Goal: Check status: Check status

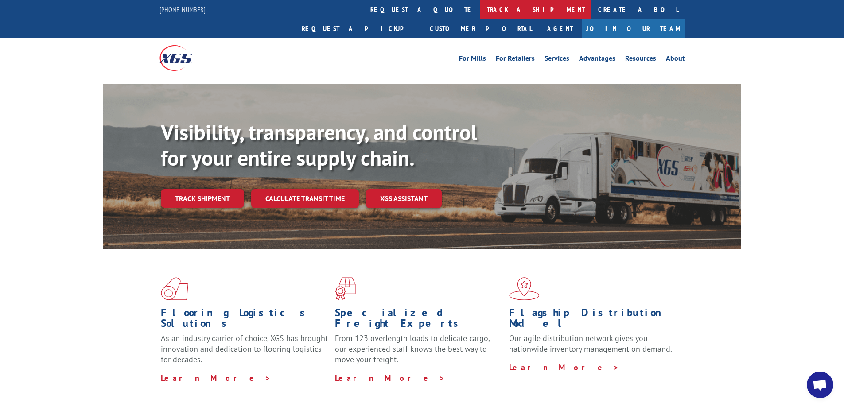
click at [480, 14] on link "track a shipment" at bounding box center [535, 9] width 111 height 19
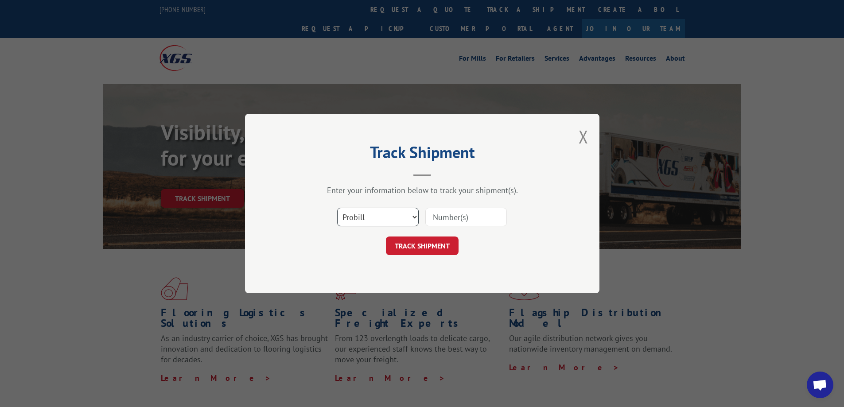
click at [378, 220] on select "Select category... Probill BOL PO" at bounding box center [378, 217] width 82 height 19
select select "po"
click at [337, 208] on select "Select category... Probill BOL PO" at bounding box center [378, 217] width 82 height 19
drag, startPoint x: 491, startPoint y: 214, endPoint x: 485, endPoint y: 224, distance: 11.9
click at [491, 214] on input at bounding box center [467, 217] width 82 height 19
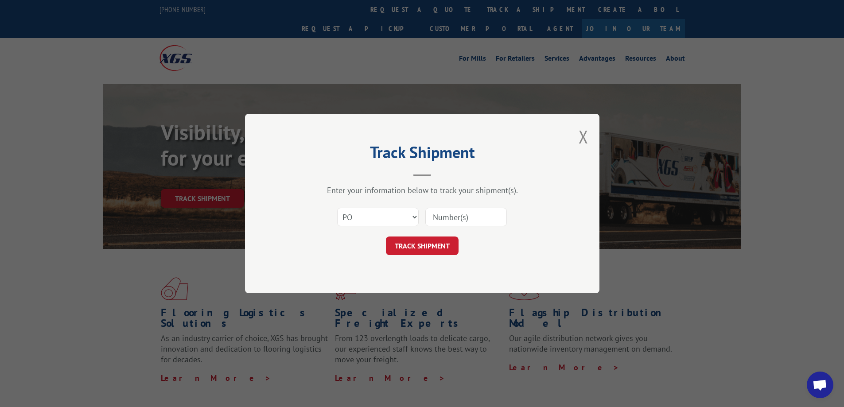
paste input "38549407"
type input "38549407"
click at [439, 249] on button "TRACK SHIPMENT" at bounding box center [422, 246] width 73 height 19
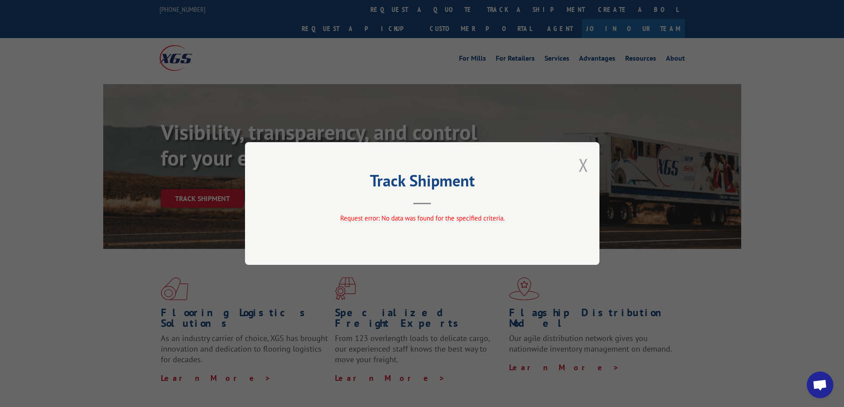
click at [584, 161] on button "Close modal" at bounding box center [584, 164] width 10 height 23
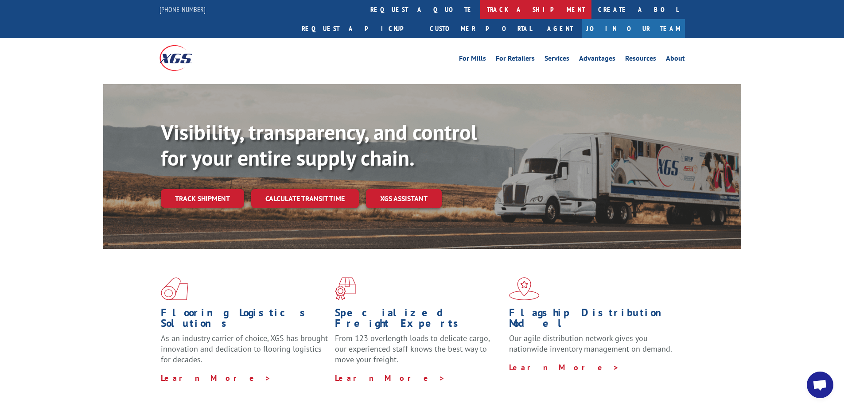
click at [480, 12] on link "track a shipment" at bounding box center [535, 9] width 111 height 19
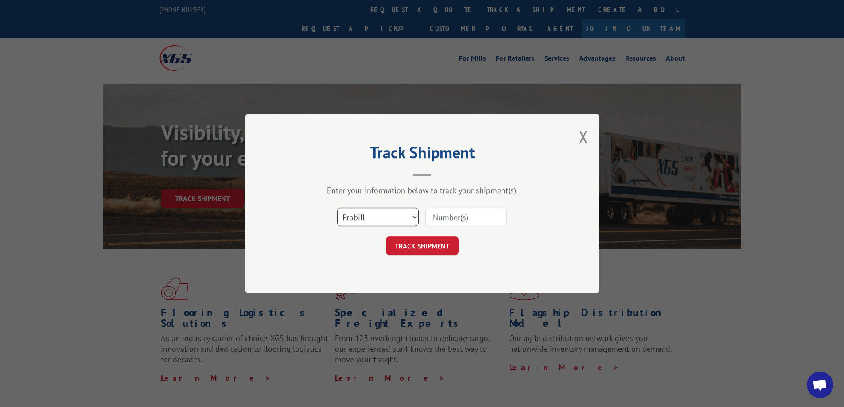
drag, startPoint x: 353, startPoint y: 219, endPoint x: 354, endPoint y: 223, distance: 5.0
click at [353, 219] on select "Select category... Probill BOL PO" at bounding box center [378, 217] width 82 height 19
select select "po"
click at [337, 208] on select "Select category... Probill BOL PO" at bounding box center [378, 217] width 82 height 19
click at [439, 215] on input at bounding box center [467, 217] width 82 height 19
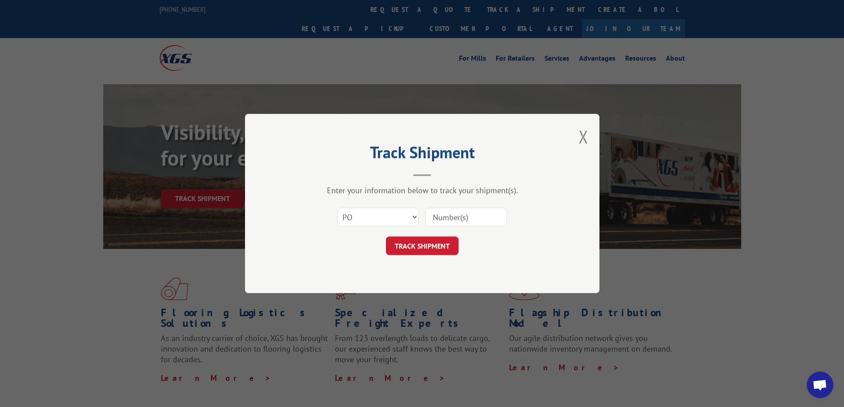
paste input "38549443"
type input "38549443"
click at [428, 250] on button "TRACK SHIPMENT" at bounding box center [422, 246] width 73 height 19
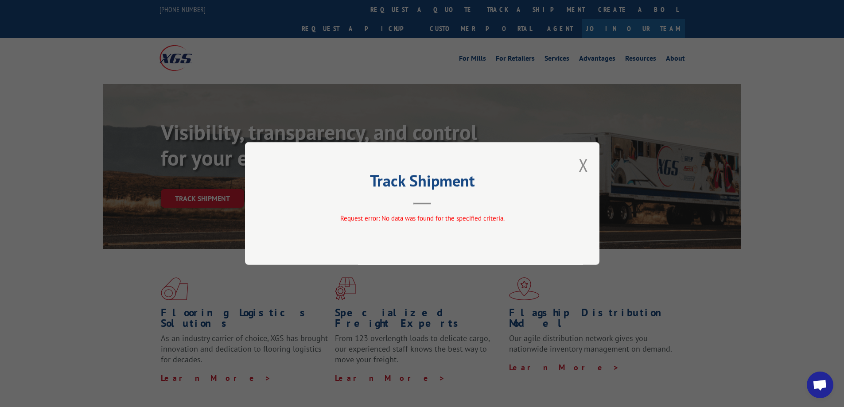
drag, startPoint x: 590, startPoint y: 171, endPoint x: 574, endPoint y: 141, distance: 34.1
click at [590, 169] on div "Track Shipment Request error: No data was found for the specified criteria." at bounding box center [422, 203] width 355 height 123
click at [572, 158] on div "Track Shipment Request error: No data was found for the specified criteria." at bounding box center [422, 203] width 355 height 123
click at [581, 164] on button "Close modal" at bounding box center [584, 164] width 10 height 23
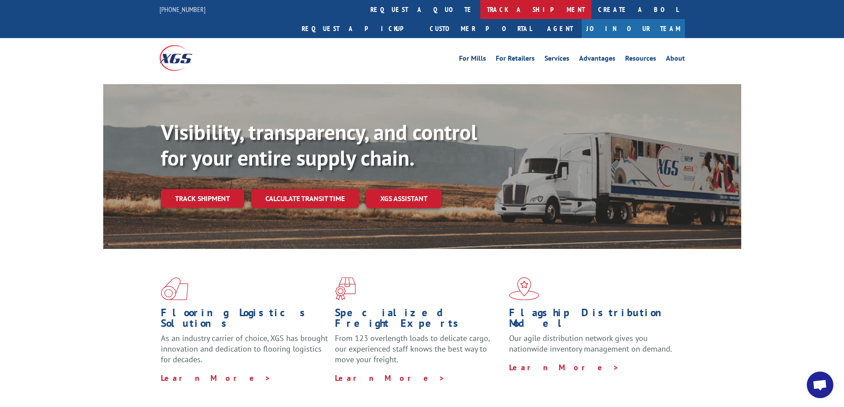
click at [480, 6] on link "track a shipment" at bounding box center [535, 9] width 111 height 19
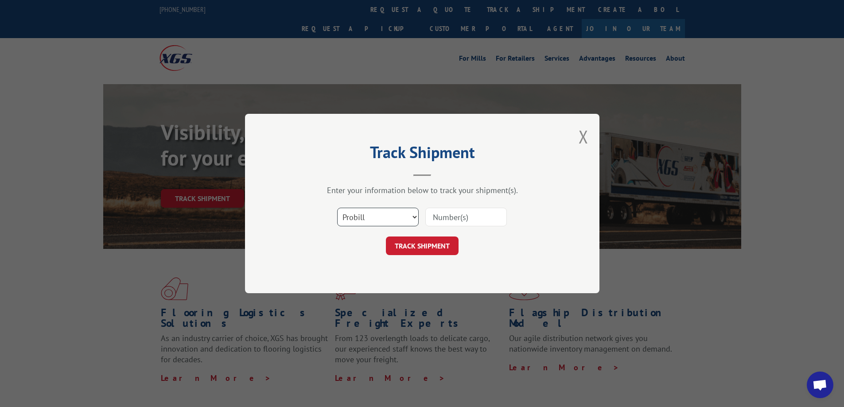
click at [382, 225] on select "Select category... Probill BOL PO" at bounding box center [378, 217] width 82 height 19
select select "po"
click at [337, 208] on select "Select category... Probill BOL PO" at bounding box center [378, 217] width 82 height 19
drag, startPoint x: 450, startPoint y: 218, endPoint x: 446, endPoint y: 223, distance: 7.0
click at [450, 217] on input at bounding box center [467, 217] width 82 height 19
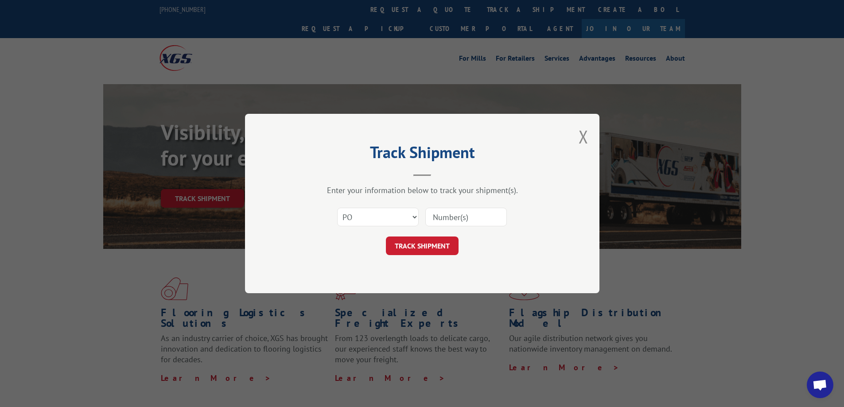
paste input "38549444"
type input "38549444"
click at [434, 243] on button "TRACK SHIPMENT" at bounding box center [422, 246] width 73 height 19
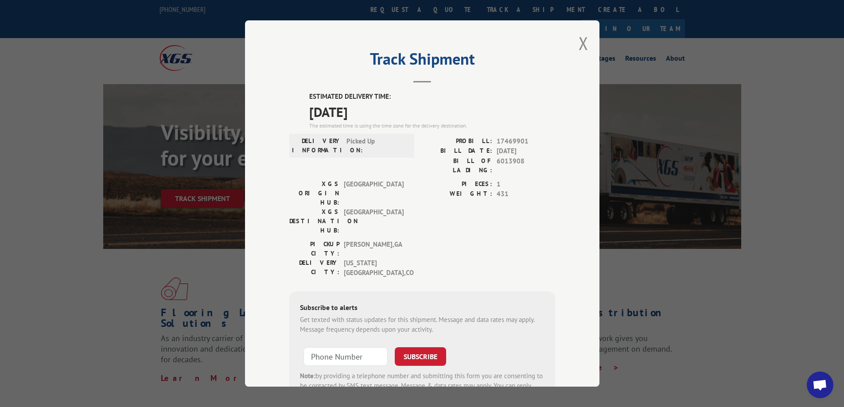
click at [587, 50] on div "Track Shipment ESTIMATED DELIVERY TIME: [DATE] The estimated time is using the …" at bounding box center [422, 203] width 355 height 367
drag, startPoint x: 583, startPoint y: 49, endPoint x: 556, endPoint y: 45, distance: 26.9
click at [583, 48] on button "Close modal" at bounding box center [584, 42] width 10 height 23
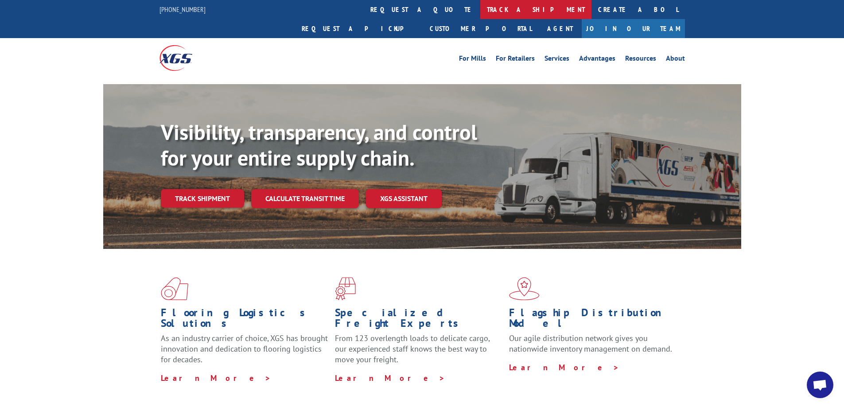
click at [480, 9] on link "track a shipment" at bounding box center [535, 9] width 111 height 19
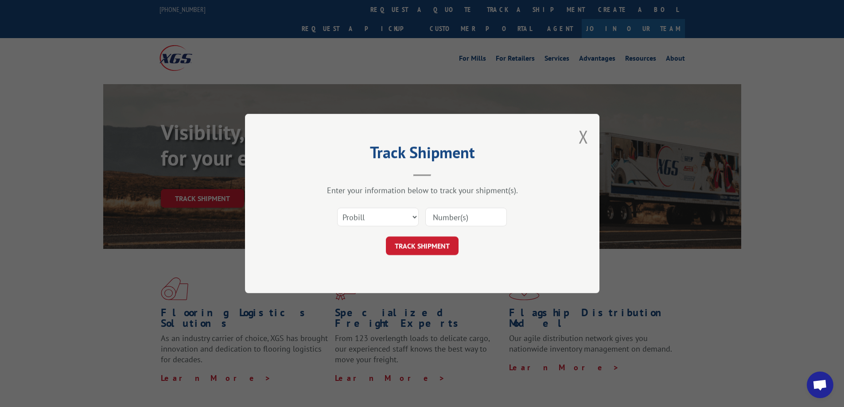
click at [370, 207] on div "Select category... Probill BOL PO" at bounding box center [378, 217] width 81 height 20
click at [369, 223] on select "Select category... Probill BOL PO" at bounding box center [378, 217] width 82 height 19
select select "po"
click at [337, 208] on select "Select category... Probill BOL PO" at bounding box center [378, 217] width 82 height 19
click at [462, 207] on div at bounding box center [467, 217] width 82 height 20
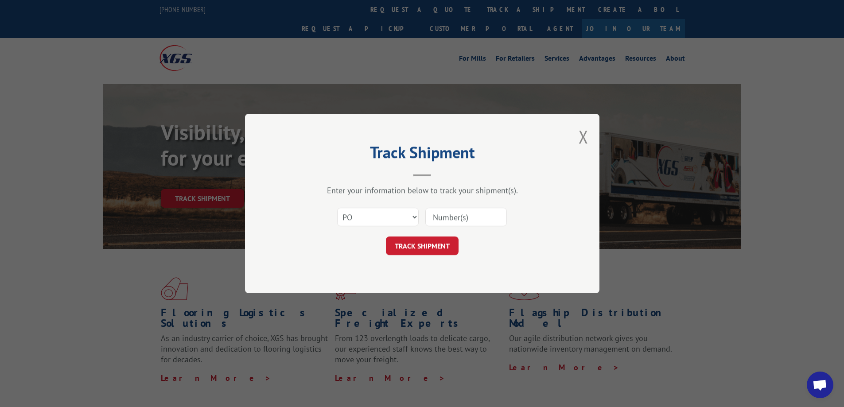
paste input "18511125"
click at [456, 218] on input at bounding box center [467, 217] width 82 height 19
type input "18511125"
click at [437, 239] on button "TRACK SHIPMENT" at bounding box center [422, 246] width 73 height 19
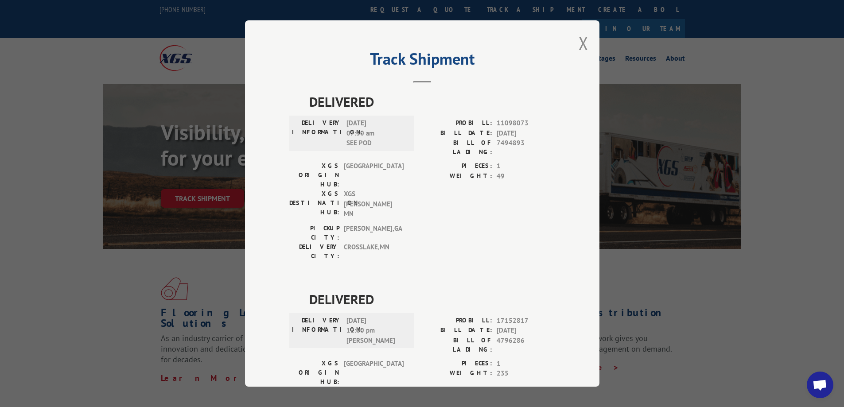
click at [587, 40] on div "Track Shipment DELIVERED DELIVERY INFORMATION: [DATE] 07:30 am SEE POD PROBILL:…" at bounding box center [422, 203] width 355 height 367
click at [579, 41] on button "Close modal" at bounding box center [584, 42] width 10 height 23
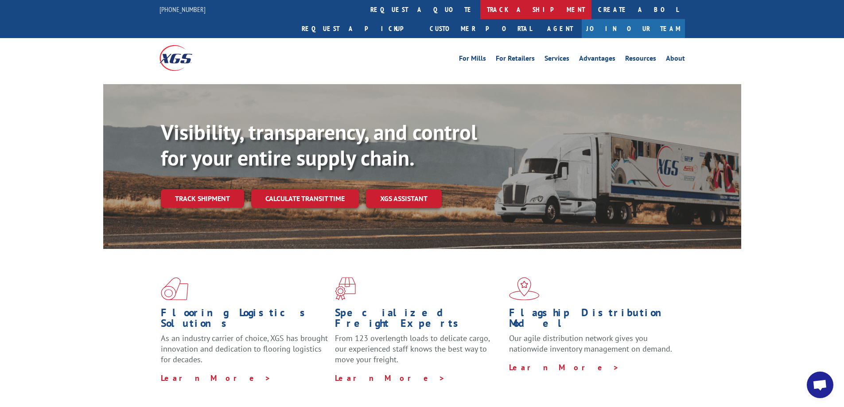
drag, startPoint x: 381, startPoint y: 14, endPoint x: 381, endPoint y: 26, distance: 11.5
click at [480, 15] on link "track a shipment" at bounding box center [535, 9] width 111 height 19
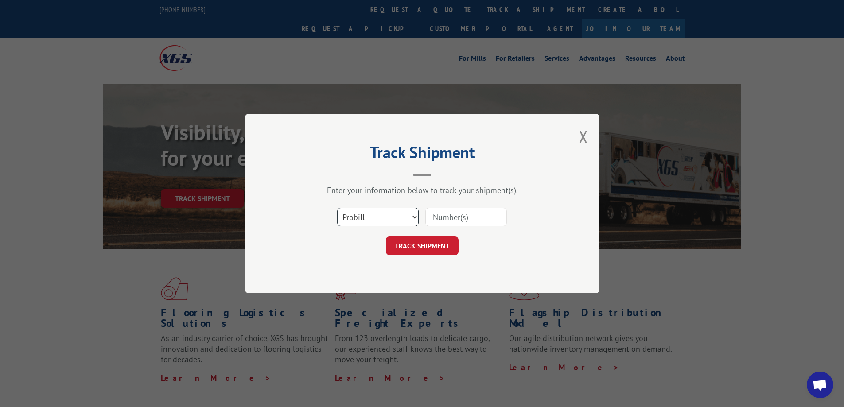
click at [353, 208] on select "Select category... Probill BOL PO" at bounding box center [378, 217] width 82 height 19
select select "po"
click at [337, 208] on select "Select category... Probill BOL PO" at bounding box center [378, 217] width 82 height 19
drag, startPoint x: 461, startPoint y: 227, endPoint x: 461, endPoint y: 216, distance: 11.5
click at [461, 227] on div at bounding box center [467, 217] width 82 height 20
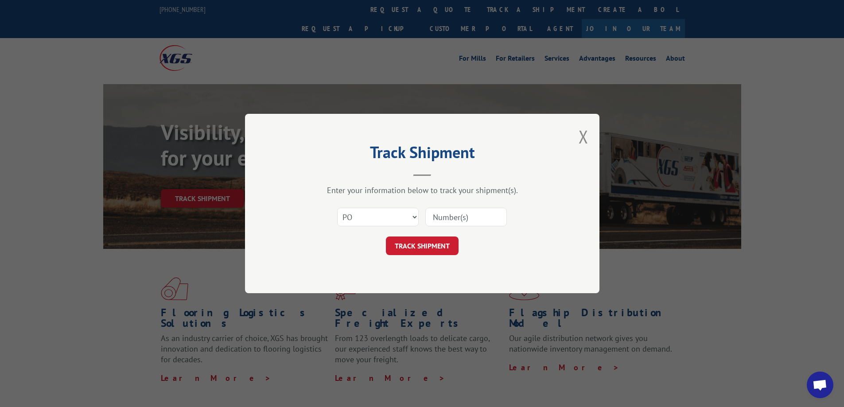
drag, startPoint x: 461, startPoint y: 215, endPoint x: 459, endPoint y: 220, distance: 5.4
click at [461, 215] on input at bounding box center [467, 217] width 82 height 19
paste input "42515698"
type input "42515698"
click at [424, 246] on button "TRACK SHIPMENT" at bounding box center [422, 246] width 73 height 19
